Goal: Find specific page/section: Find specific page/section

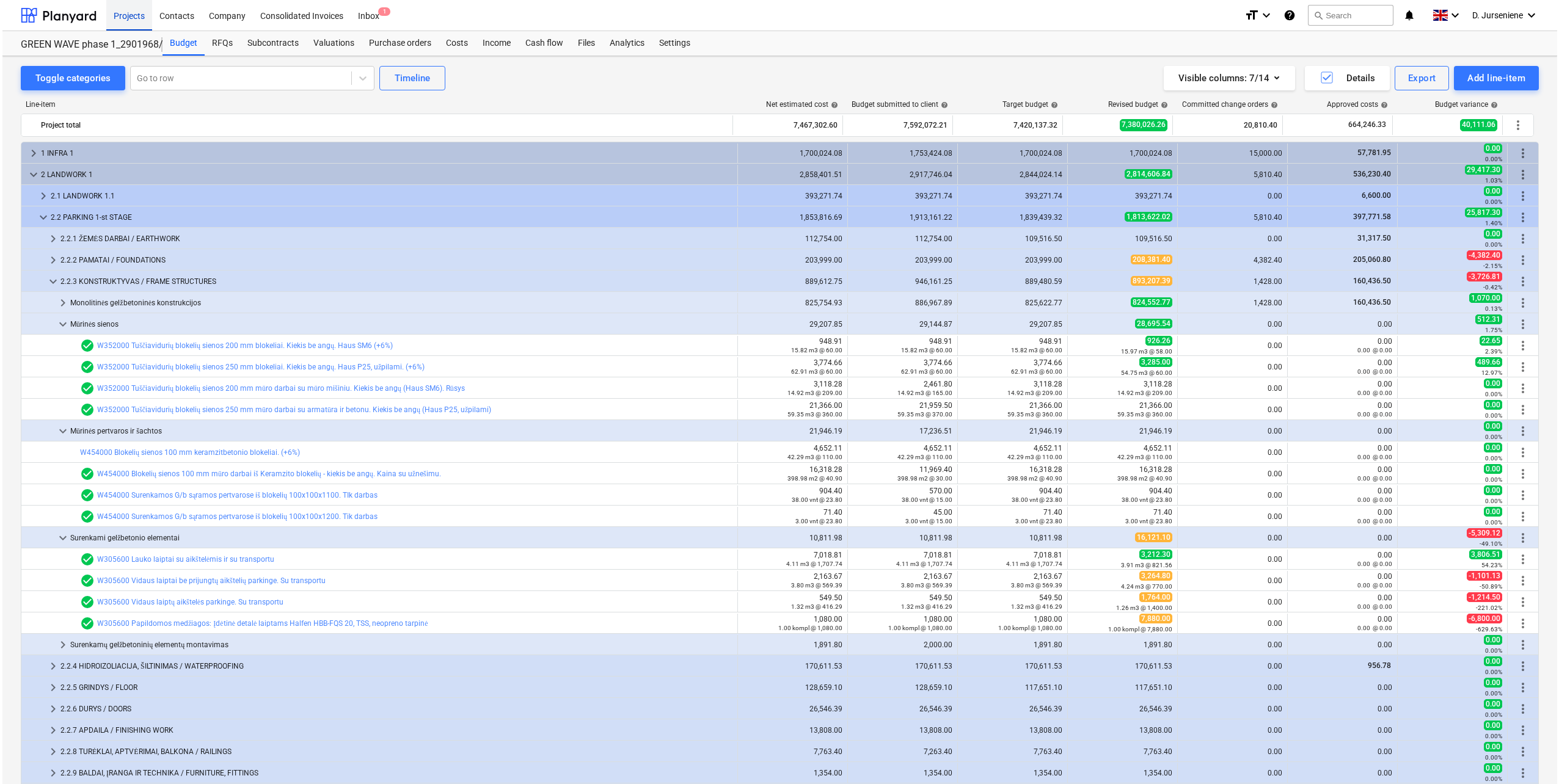
scroll to position [61, 0]
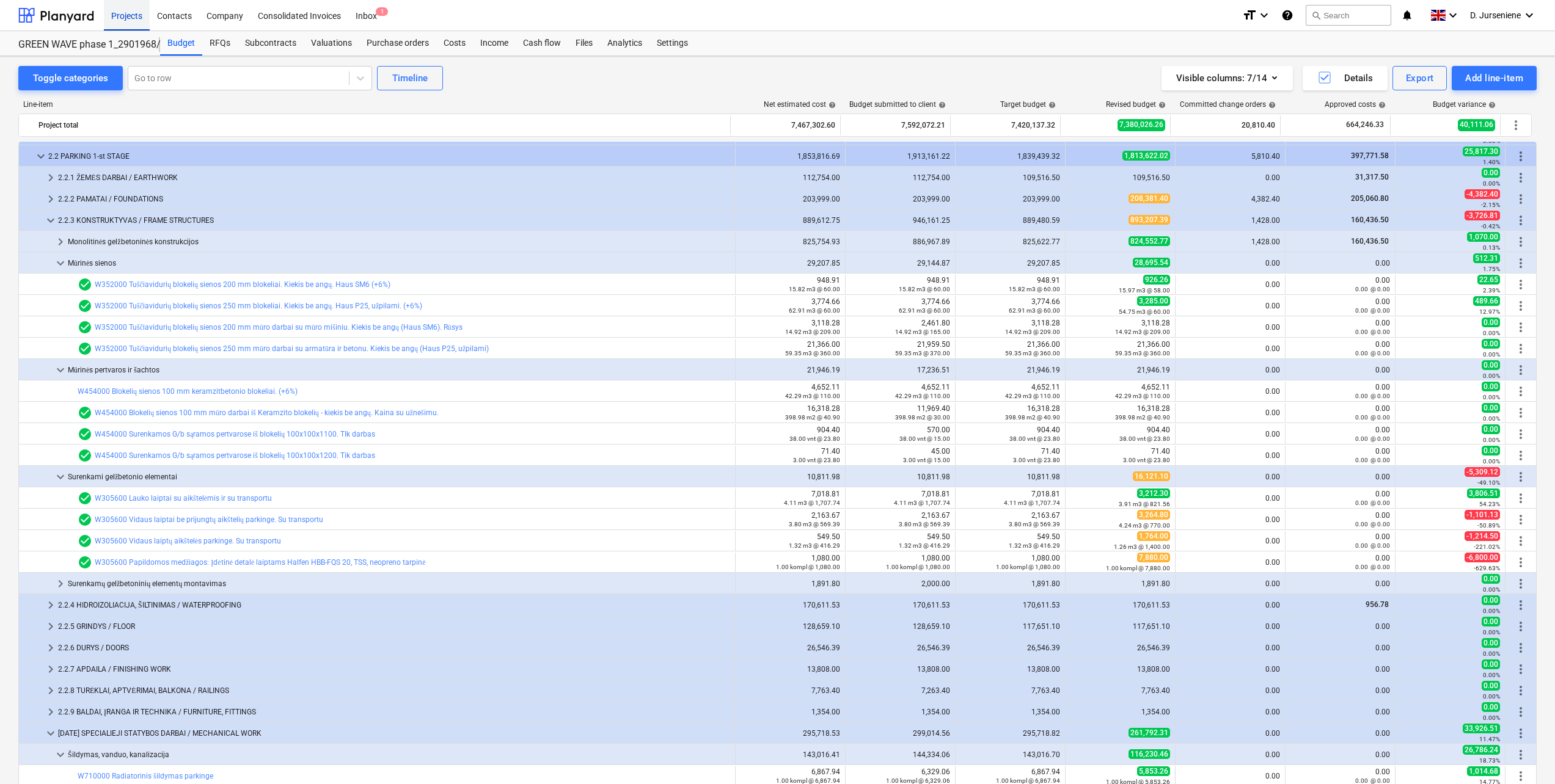
click at [140, 16] on div "Projects" at bounding box center [126, 15] width 45 height 32
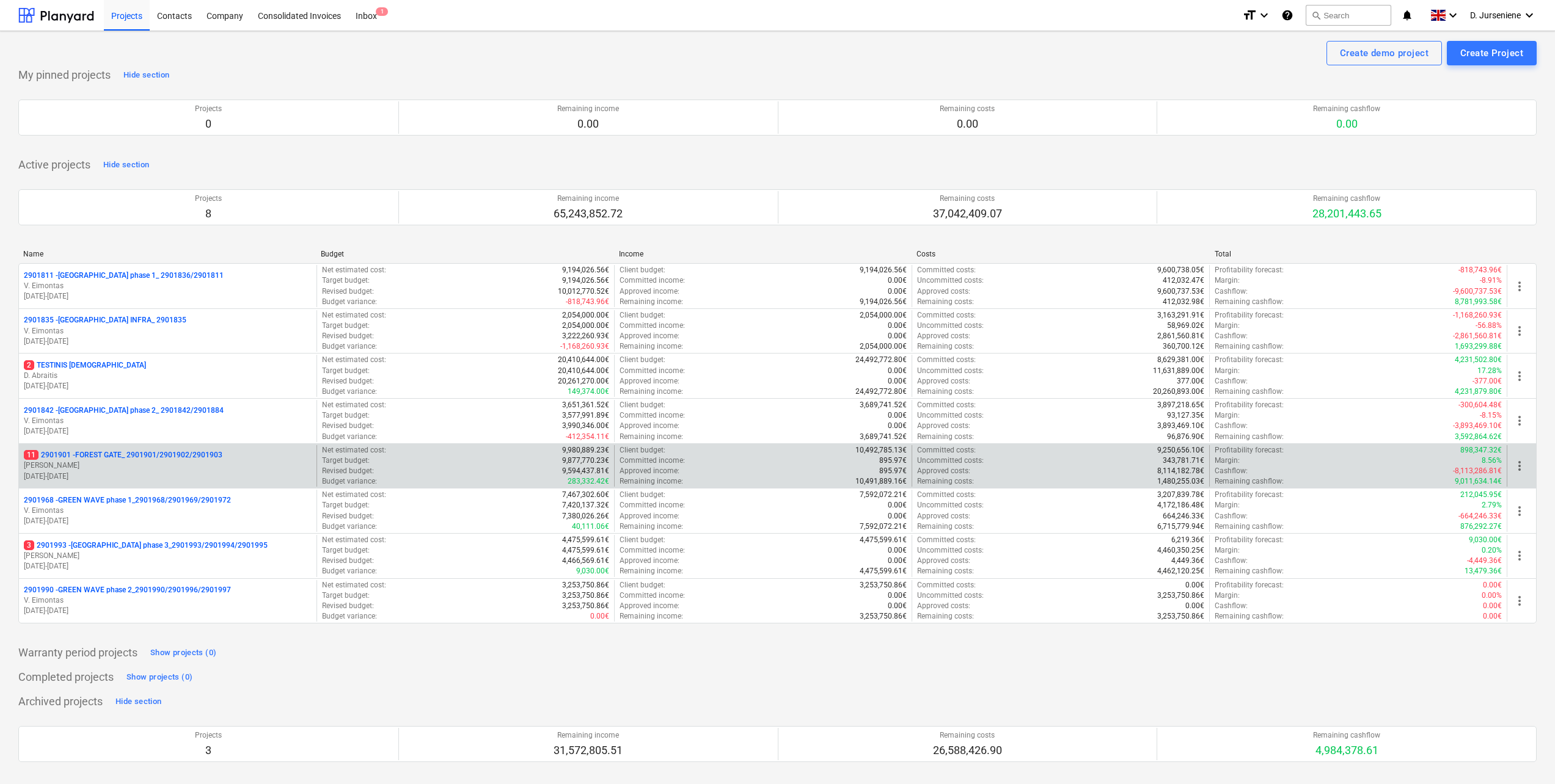
click at [162, 448] on div "11 2901901 - FOREST GATE_ 2901901/2901902/2901903 [PERSON_NAME] [DATE] - [DATE]" at bounding box center [167, 466] width 297 height 42
click at [154, 457] on p "11 2901901 - FOREST GATE_ 2901901/2901902/2901903" at bounding box center [123, 455] width 199 height 11
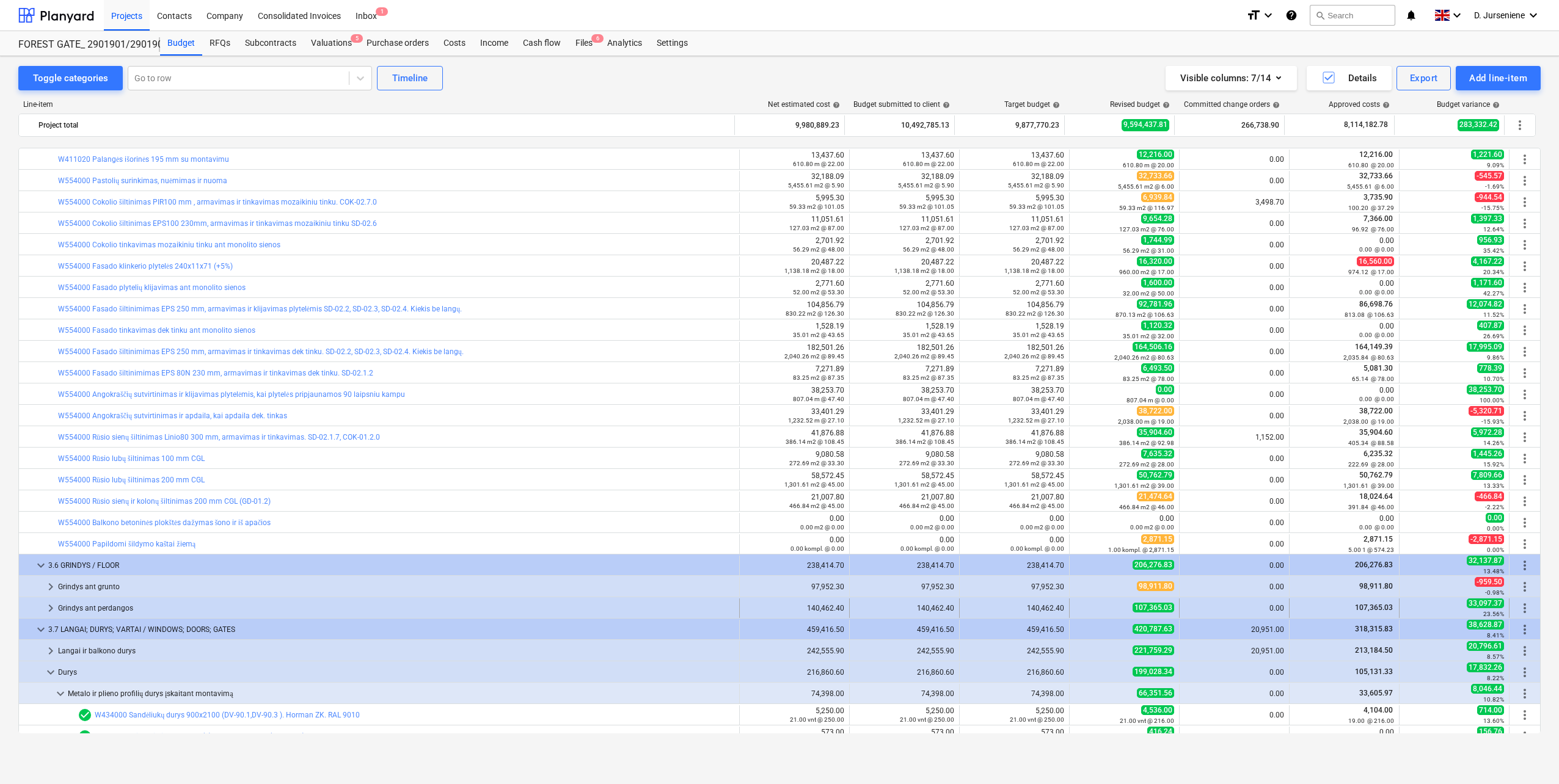
scroll to position [2104, 0]
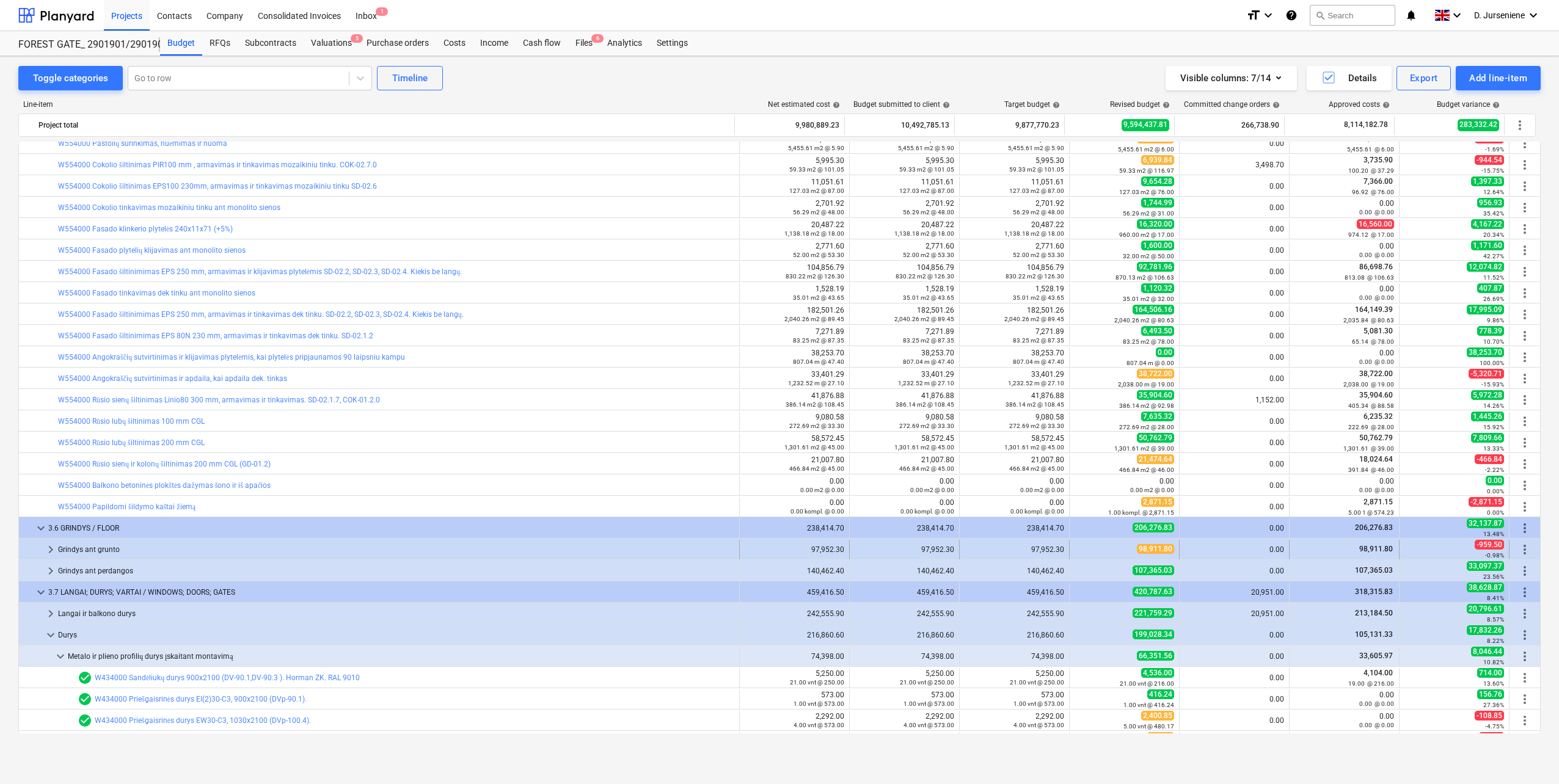
click at [50, 554] on span "keyboard_arrow_right" at bounding box center [50, 549] width 15 height 15
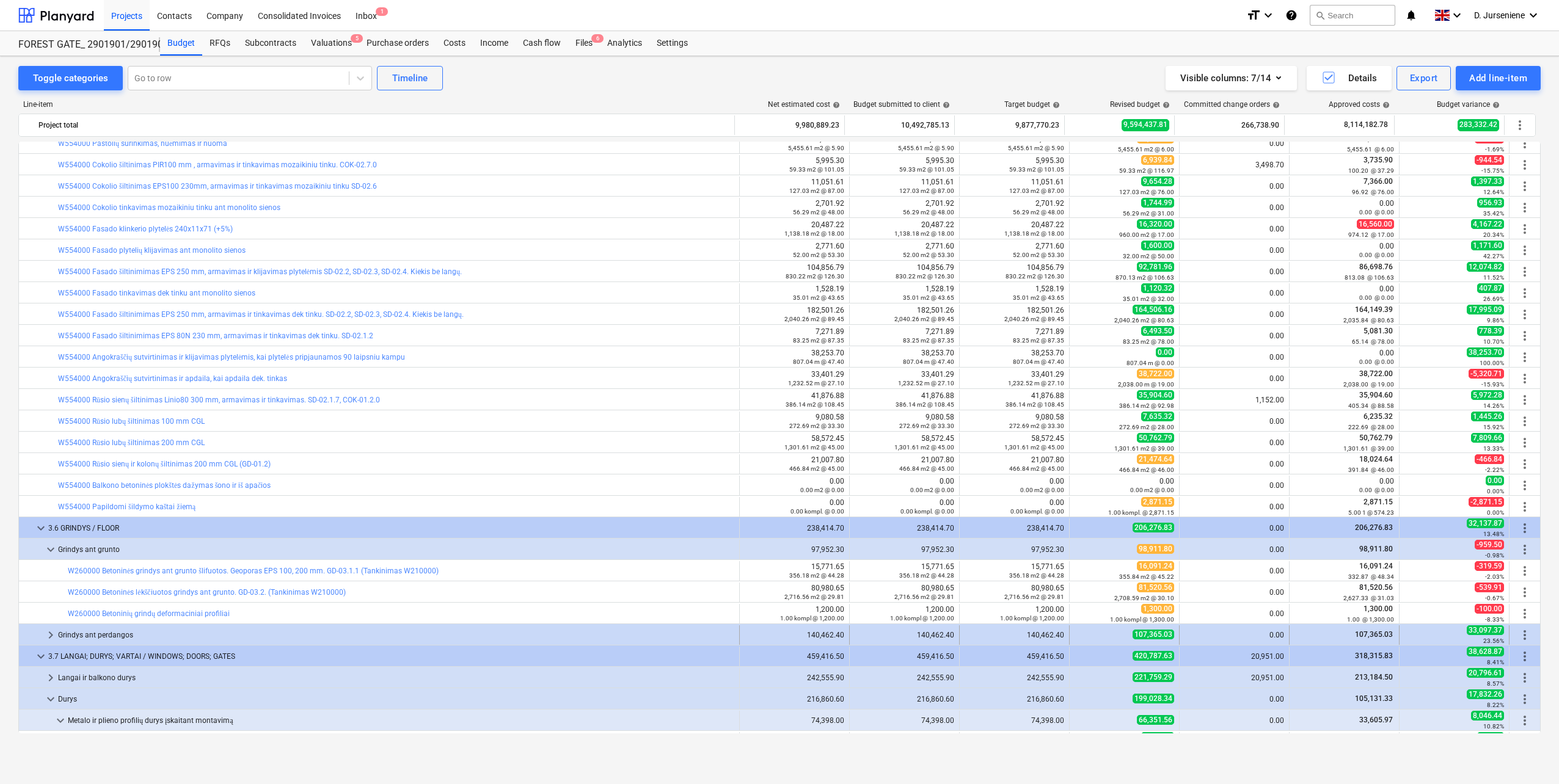
click at [51, 634] on span "keyboard_arrow_right" at bounding box center [50, 635] width 15 height 15
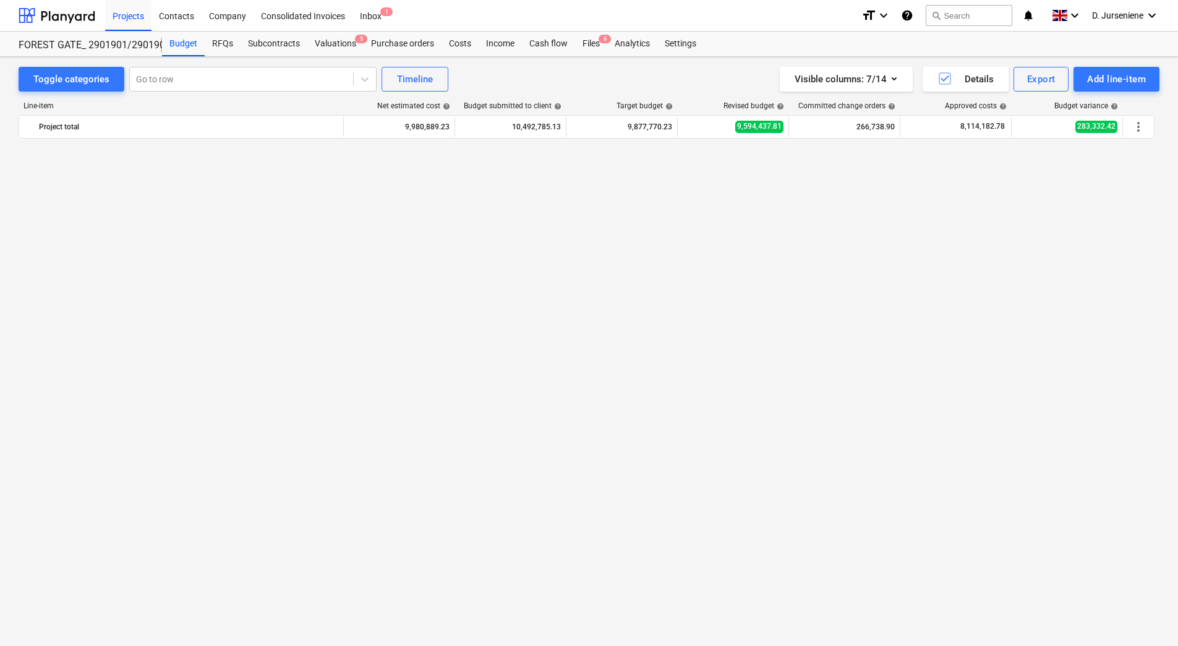
scroll to position [709, 0]
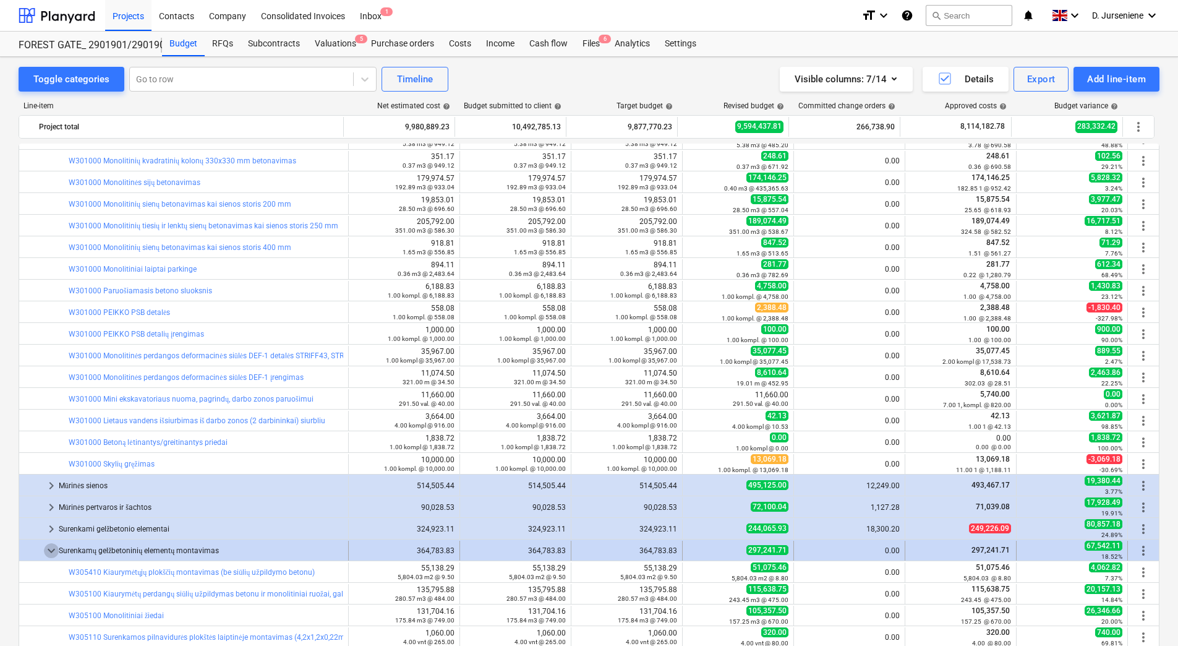
click at [52, 548] on span "keyboard_arrow_down" at bounding box center [51, 550] width 15 height 15
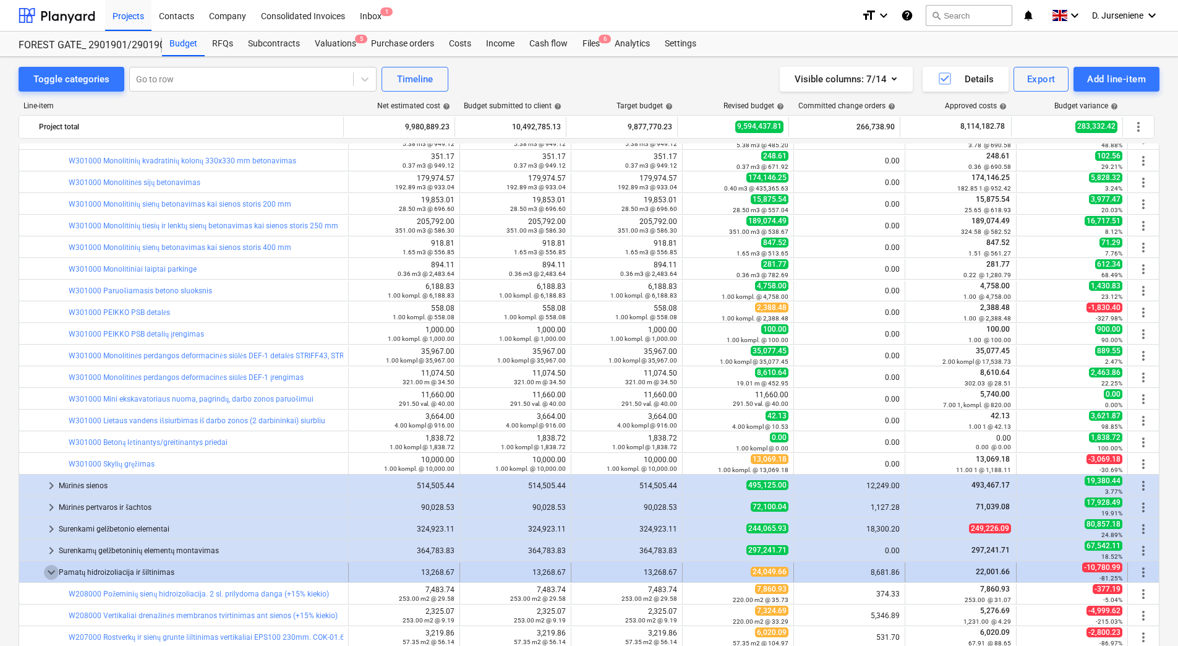
click at [47, 573] on span "keyboard_arrow_down" at bounding box center [51, 572] width 15 height 15
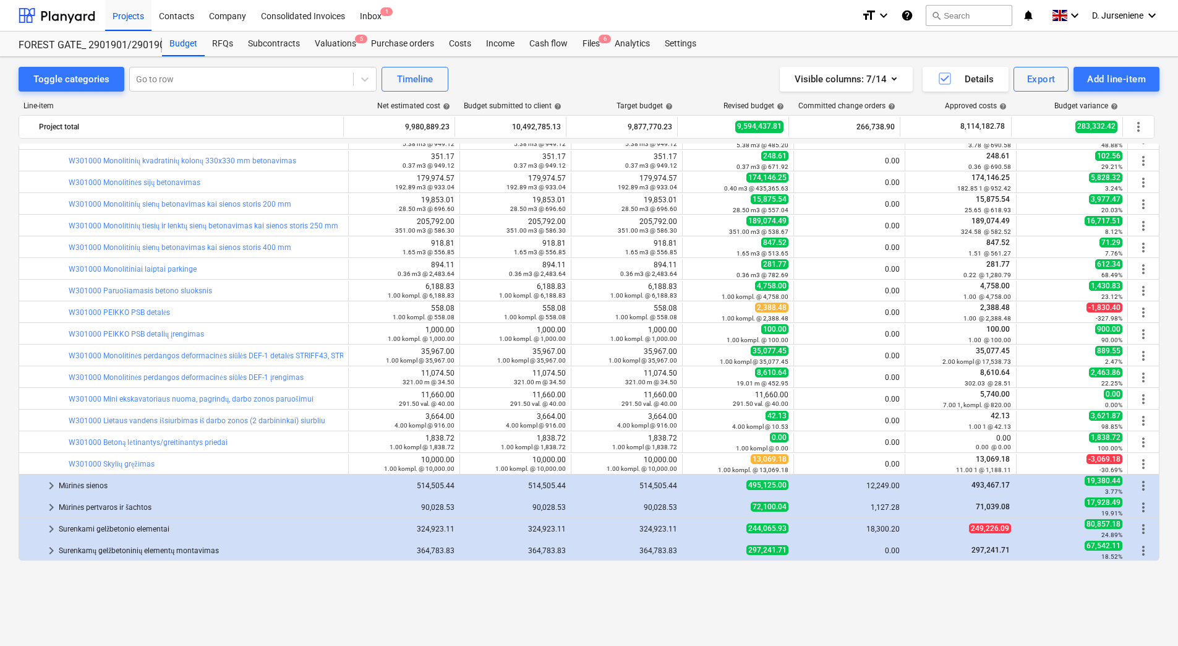
scroll to position [152, 0]
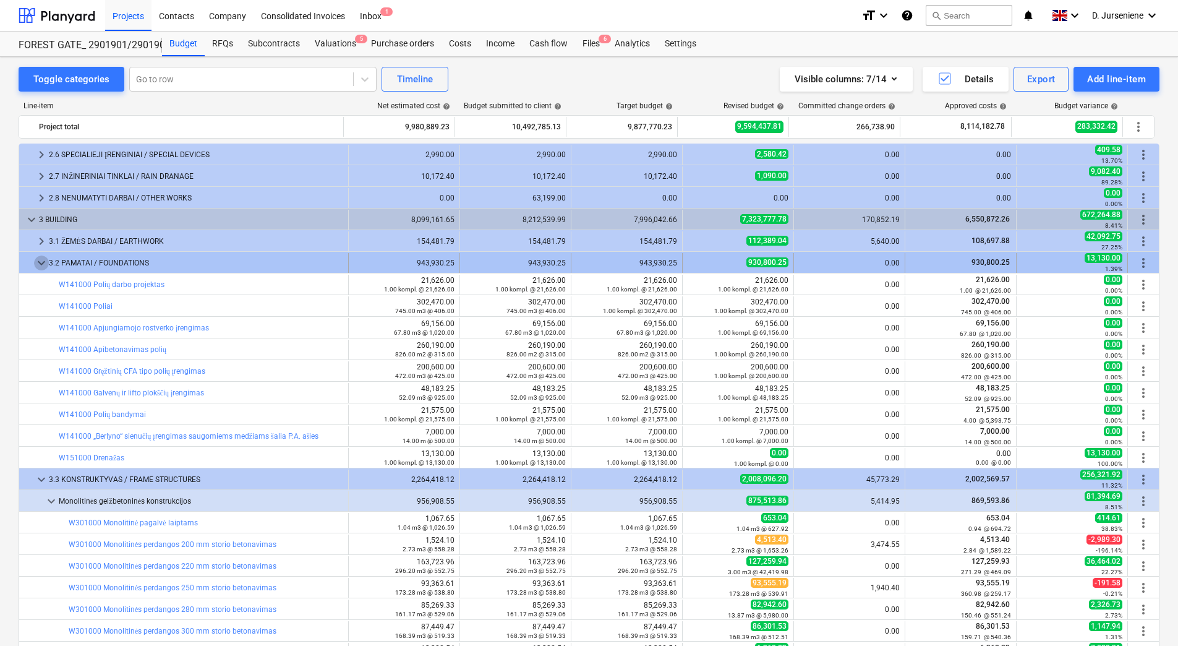
click at [38, 263] on span "keyboard_arrow_down" at bounding box center [41, 262] width 15 height 15
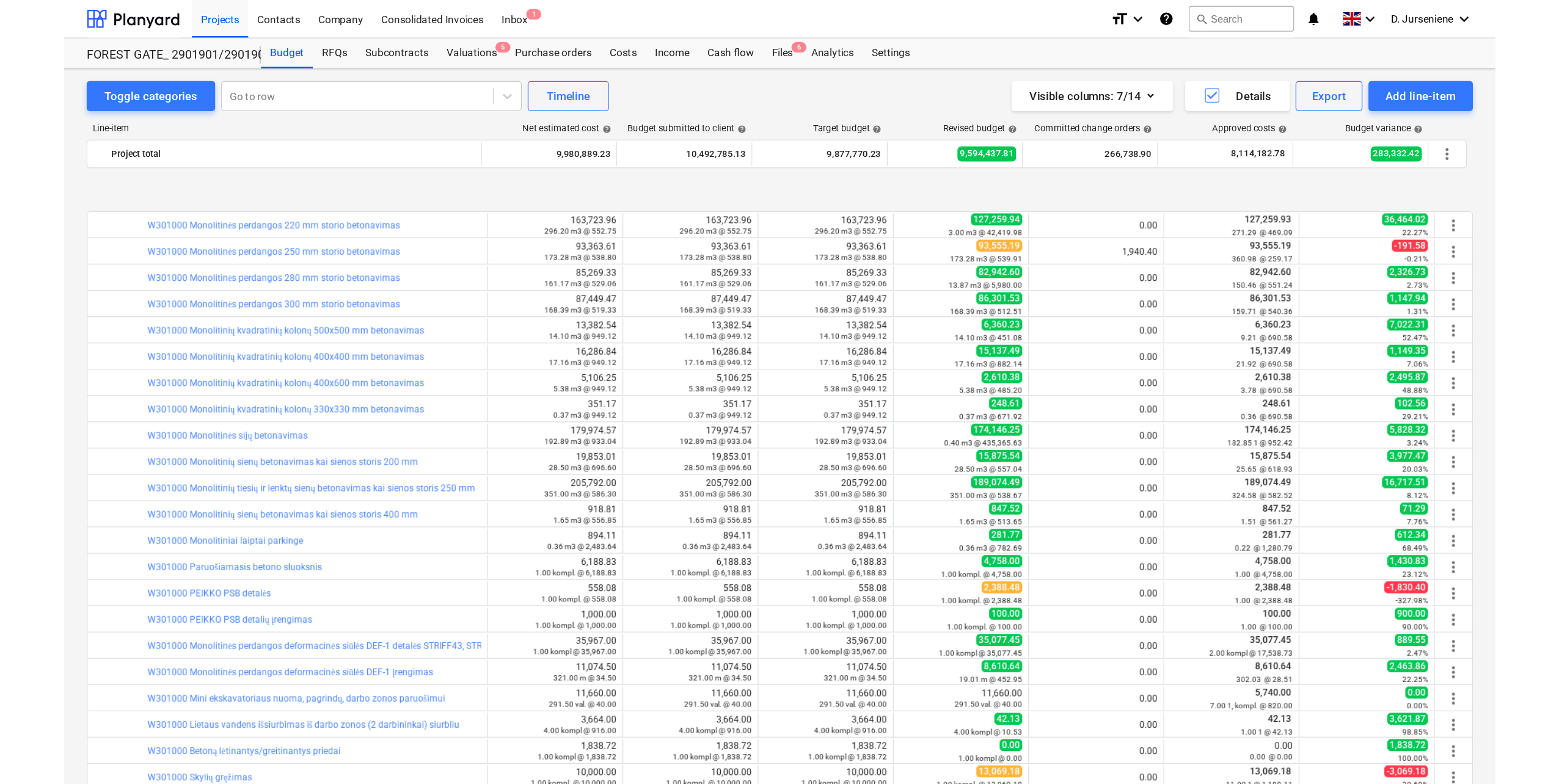
scroll to position [395, 0]
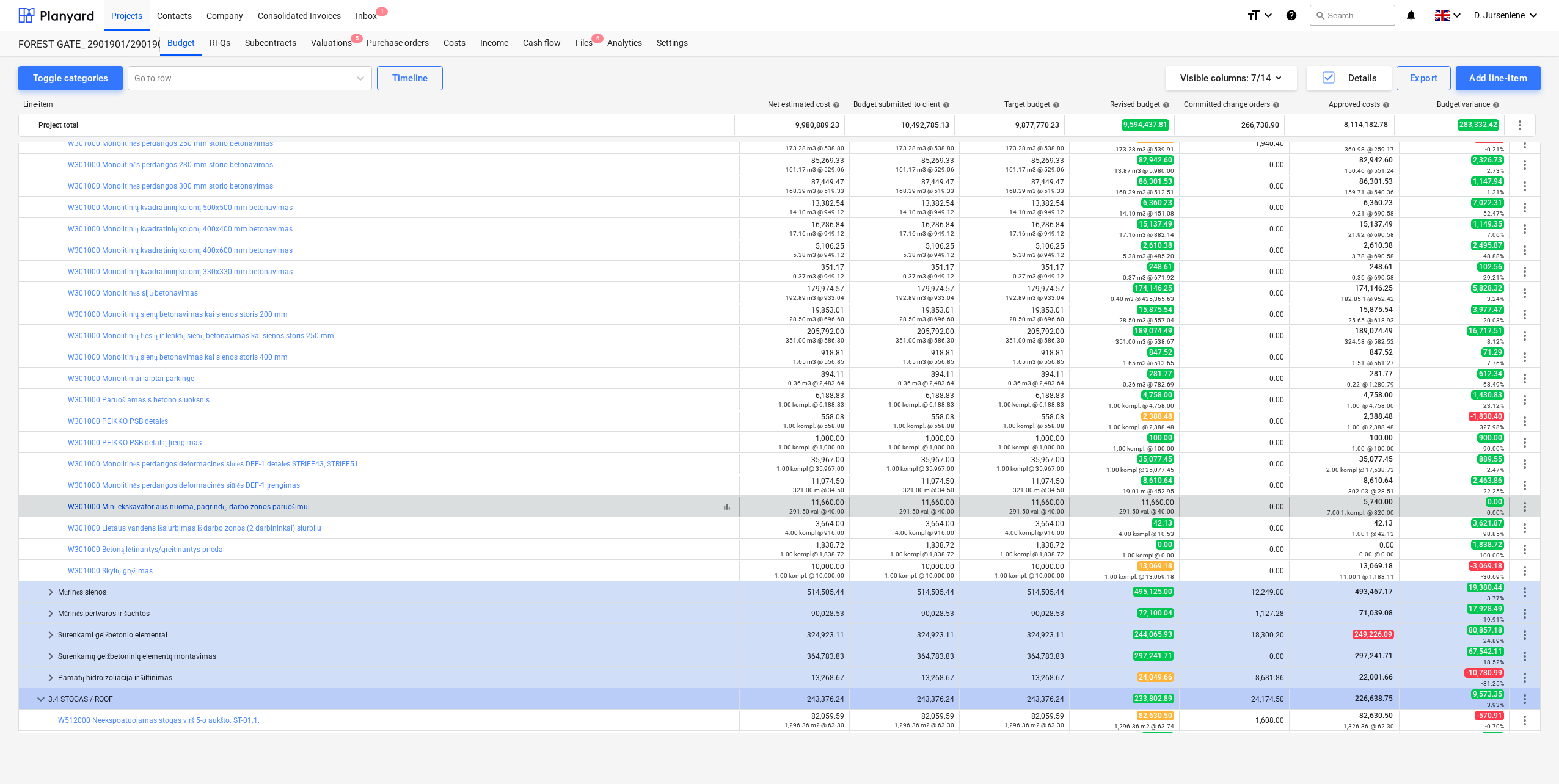
click at [153, 507] on link "W301000 Mini ekskavatoriaus nuoma, pagrindų, darbo zonos paruošimui" at bounding box center [189, 507] width 242 height 9
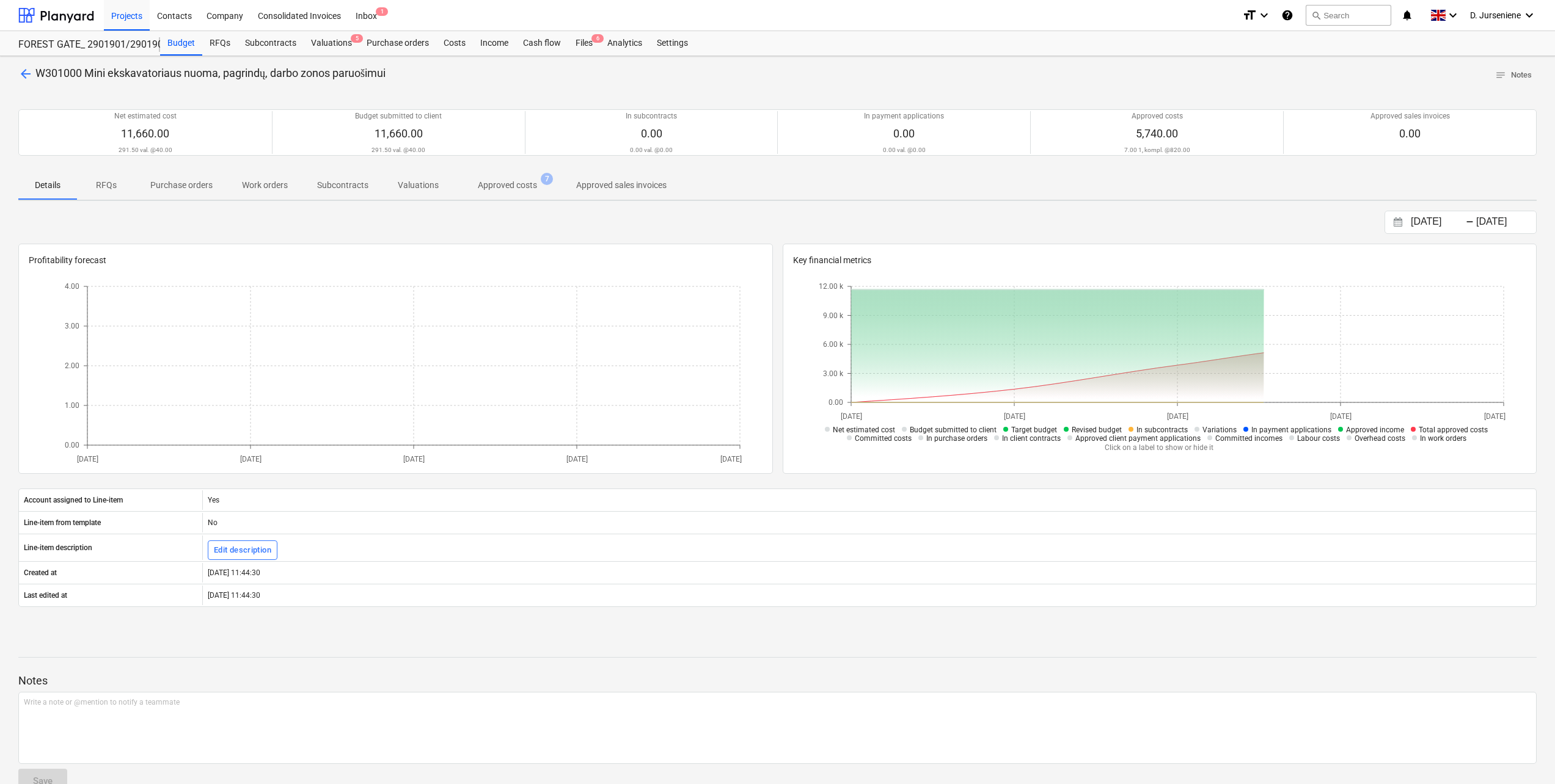
click at [505, 189] on p "Approved costs" at bounding box center [508, 185] width 59 height 13
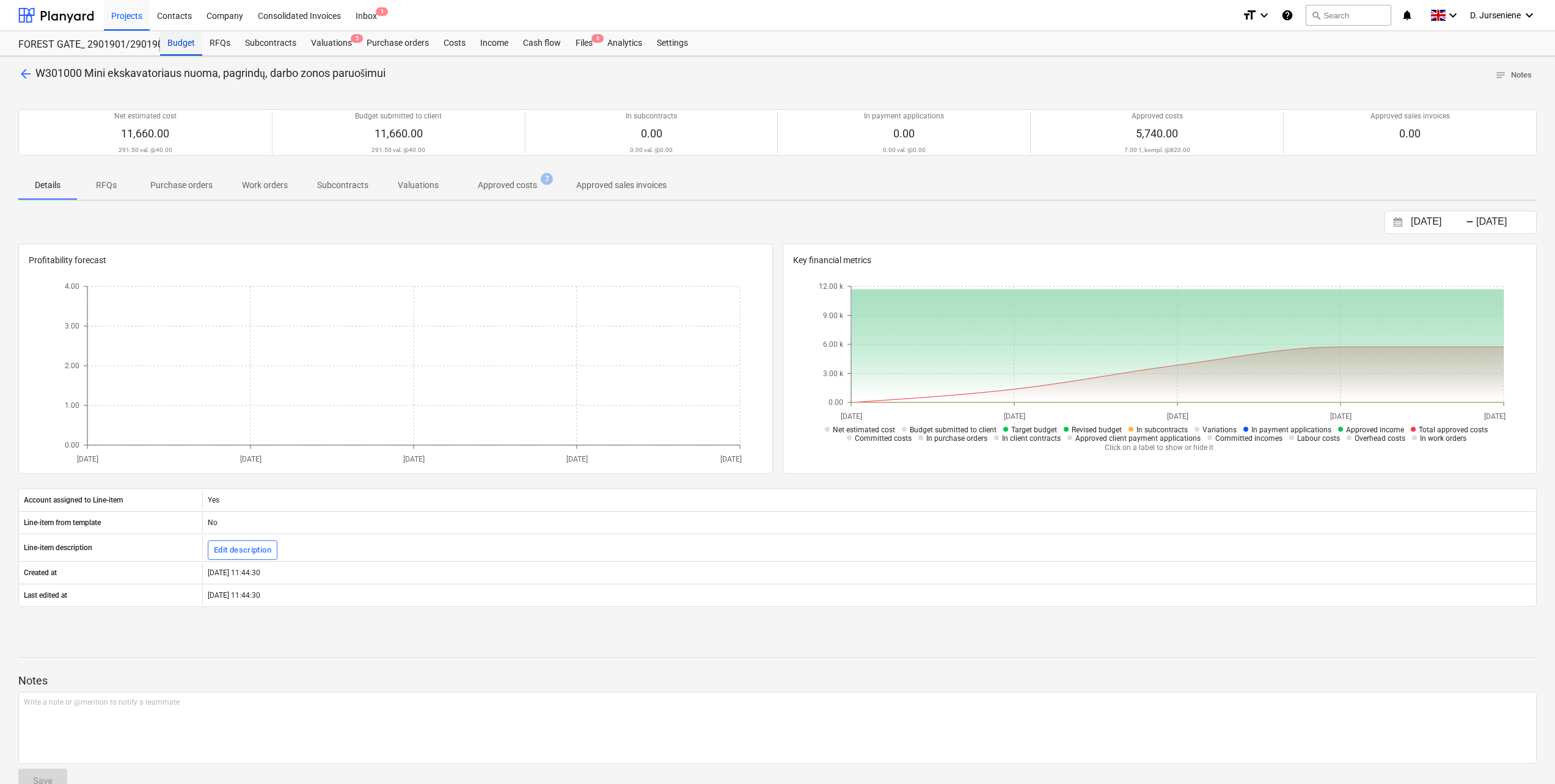
click at [180, 37] on div "Budget" at bounding box center [181, 43] width 42 height 25
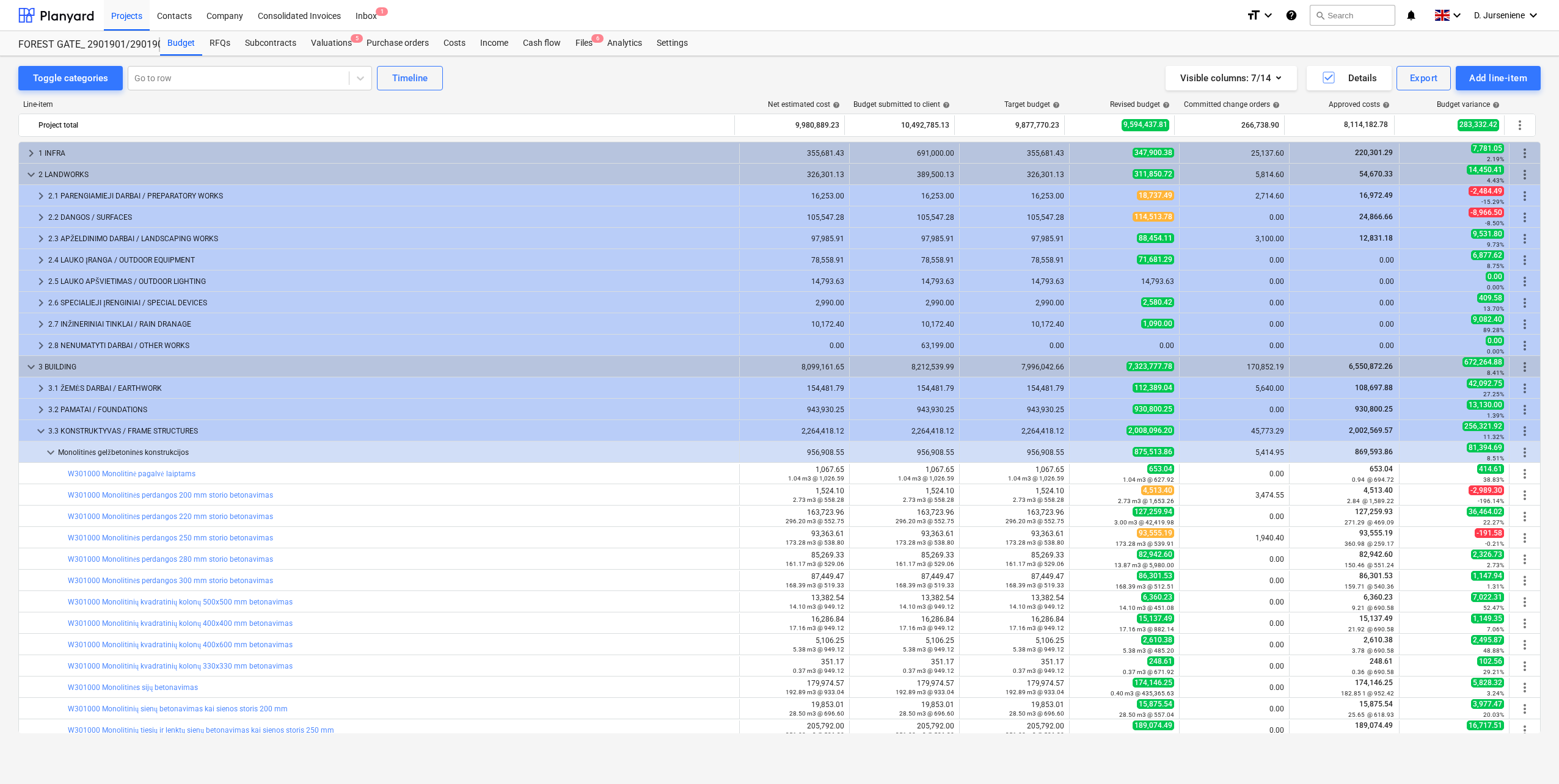
scroll to position [395, 0]
